Goal: Complete application form

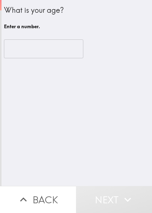
click at [93, 26] on h6 "Enter a number." at bounding box center [76, 26] width 145 height 7
click at [38, 51] on input "number" at bounding box center [43, 48] width 79 height 19
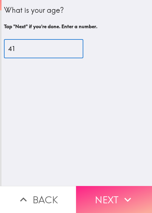
type input "41"
click at [108, 190] on button "Next" at bounding box center [114, 199] width 76 height 27
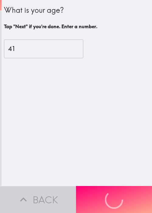
click at [104, 141] on div "What is your age? Tap "Next" if you're done. Enter a number. 41 ​" at bounding box center [77, 93] width 150 height 186
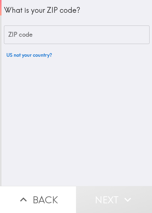
click at [61, 35] on input "ZIP code" at bounding box center [76, 35] width 145 height 19
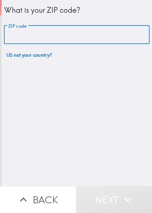
paste input "33621"
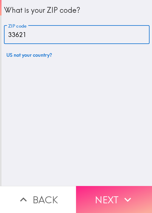
type input "33621"
click at [121, 193] on icon "button" at bounding box center [127, 199] width 13 height 13
